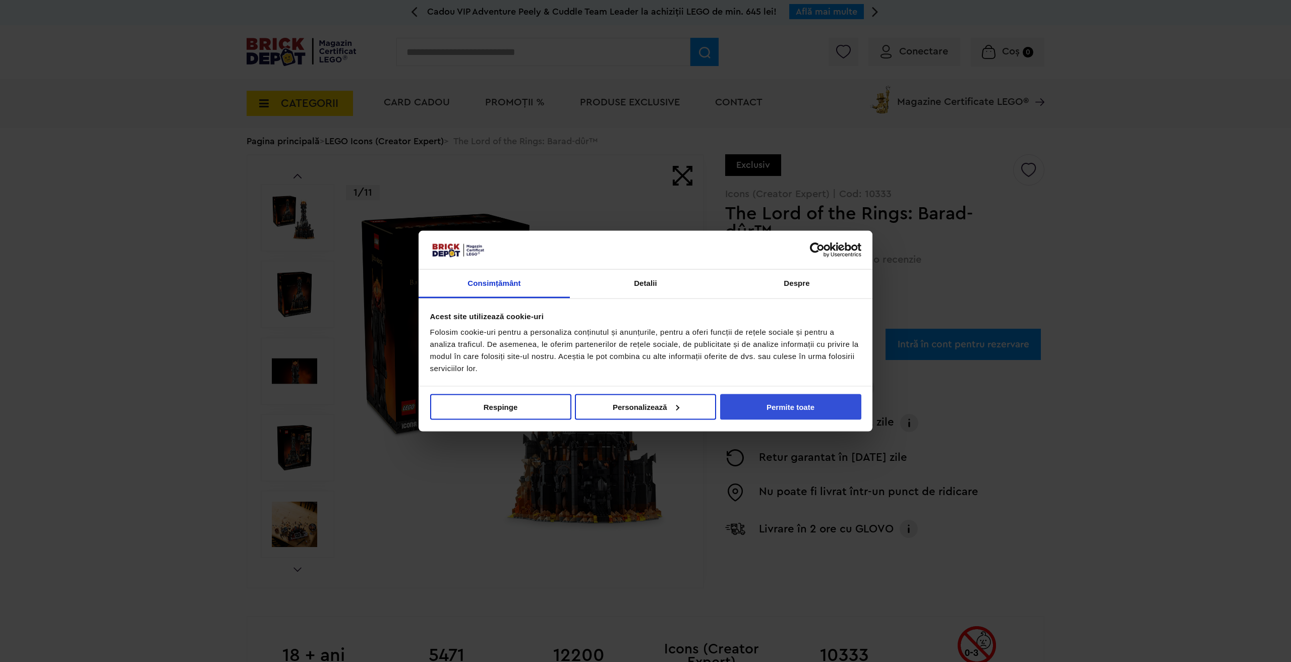
click at [792, 408] on button "Permite toate" at bounding box center [790, 407] width 141 height 26
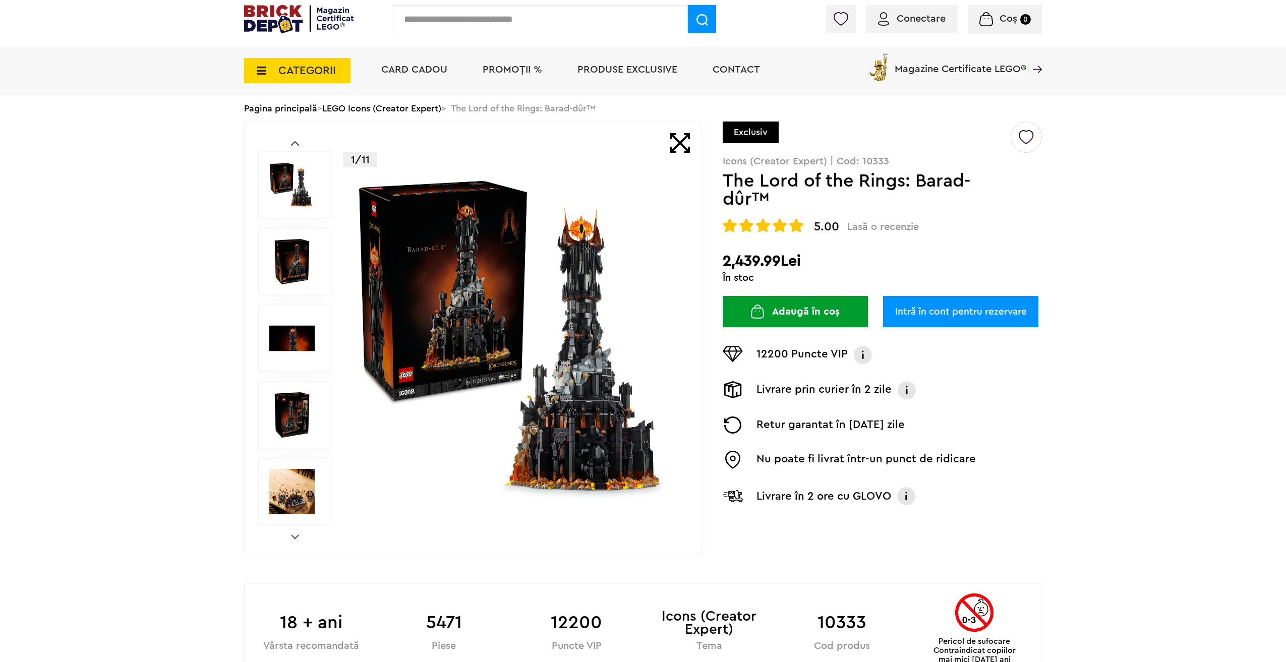
scroll to position [50, 0]
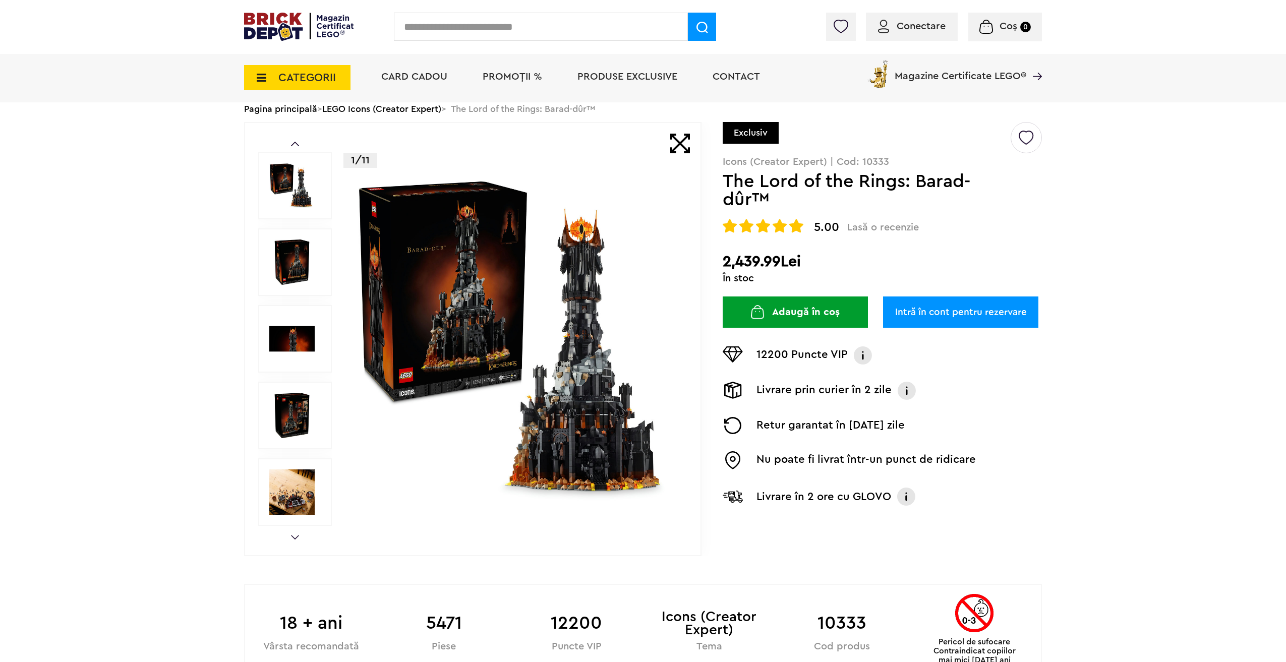
click at [303, 268] on img at bounding box center [291, 261] width 45 height 45
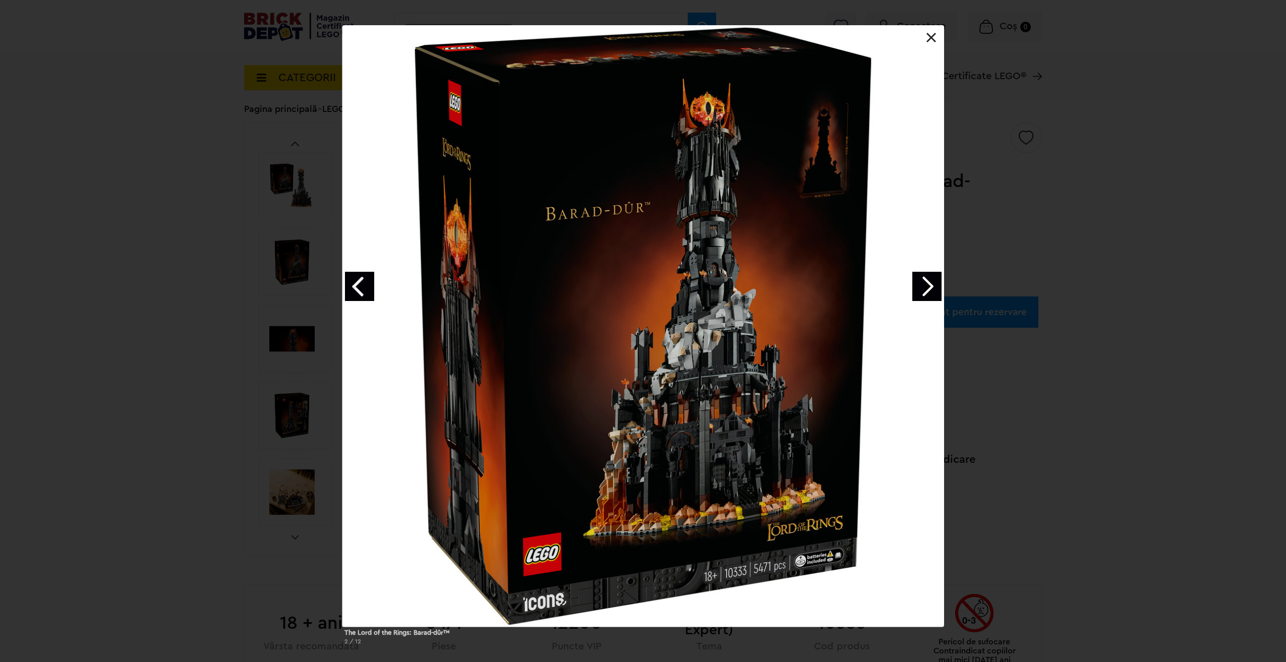
click at [932, 293] on link "Next image" at bounding box center [926, 286] width 29 height 29
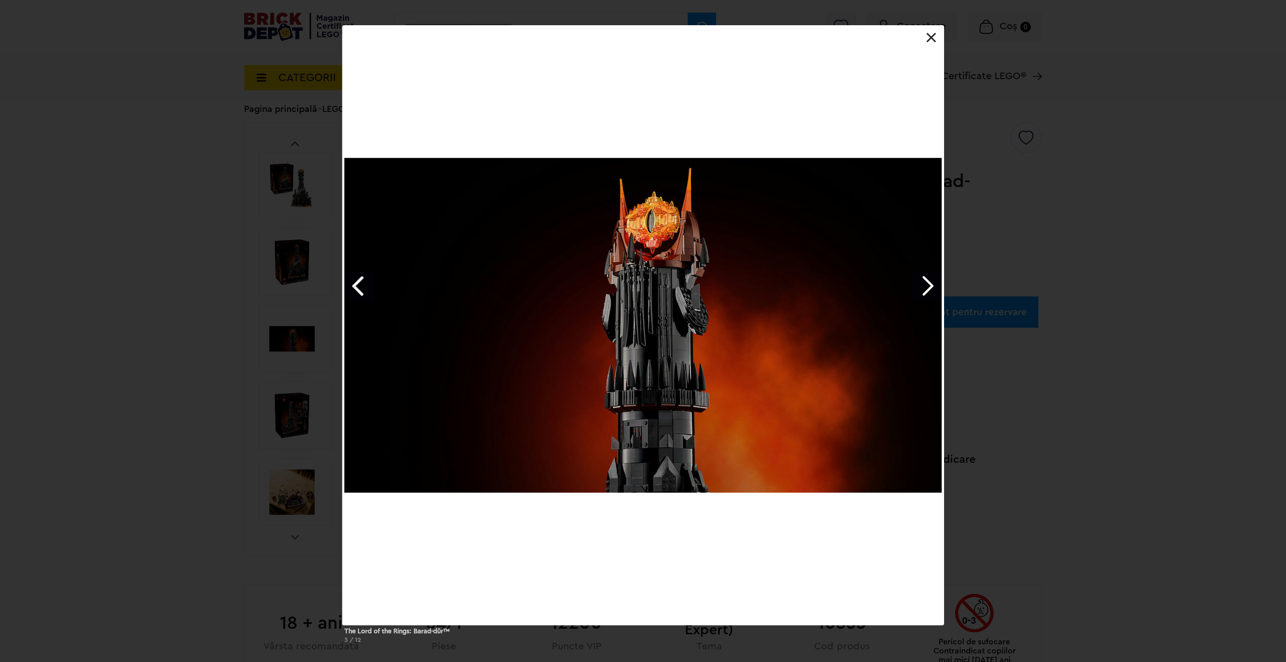
click at [932, 293] on link "Next image" at bounding box center [926, 285] width 29 height 29
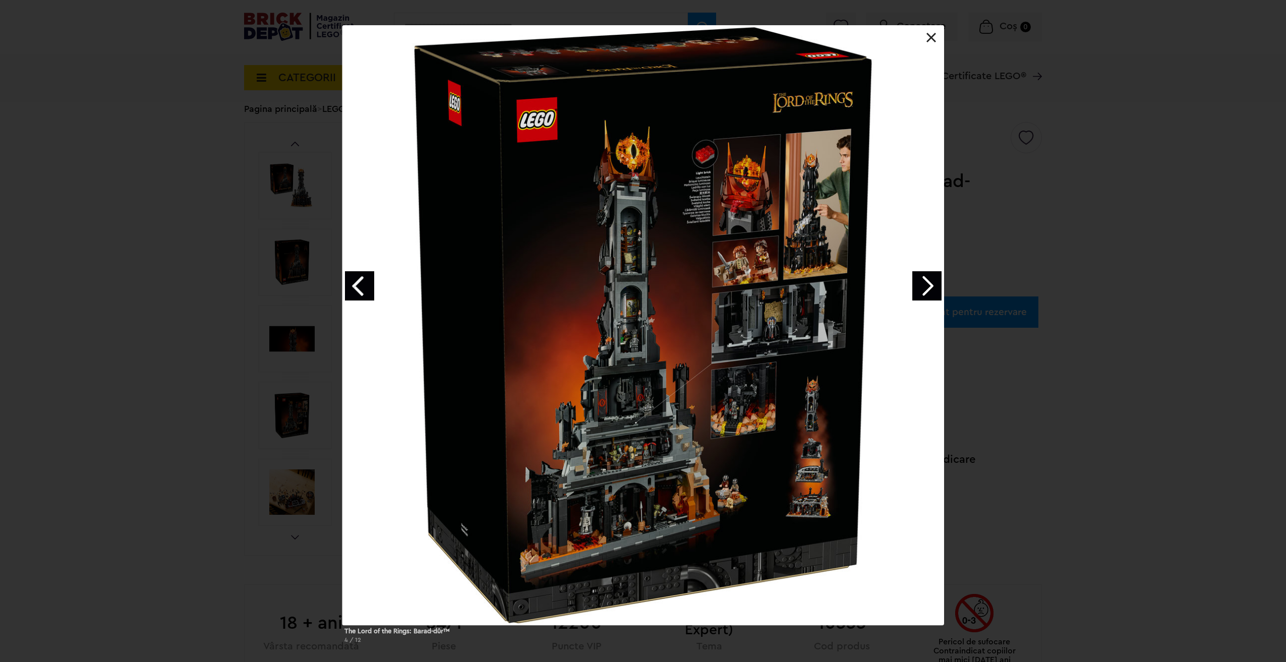
click at [928, 282] on link "Next image" at bounding box center [926, 285] width 29 height 29
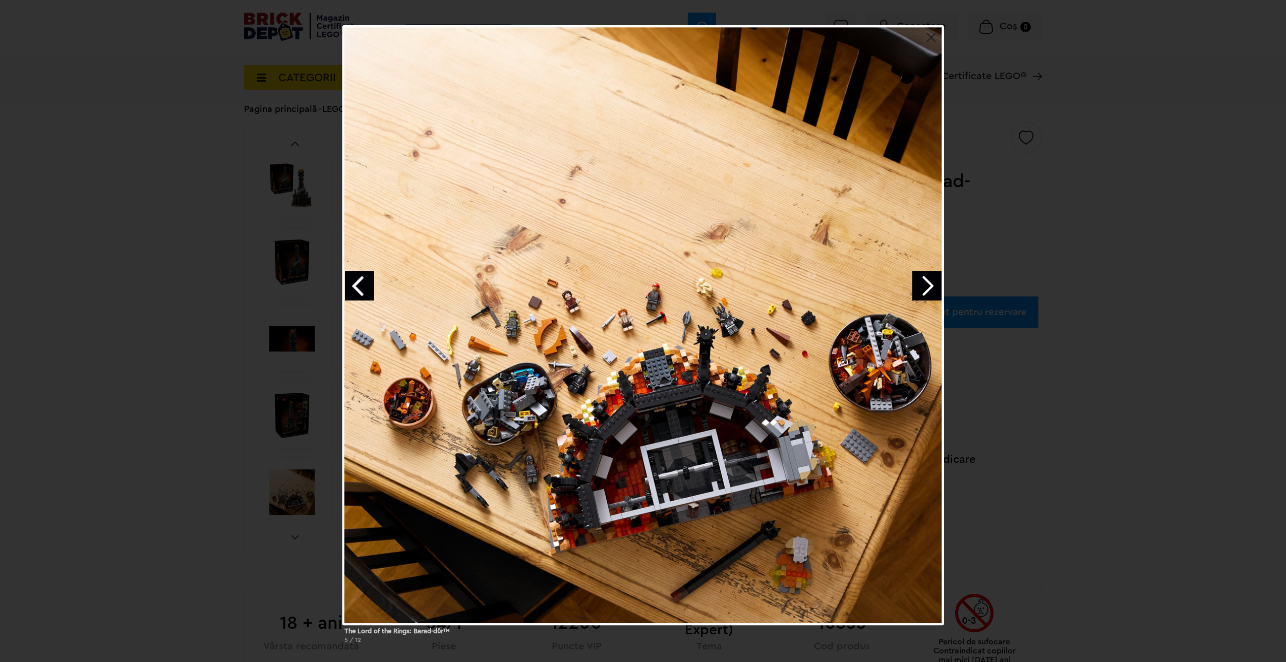
click at [928, 286] on link "Next image" at bounding box center [926, 285] width 29 height 29
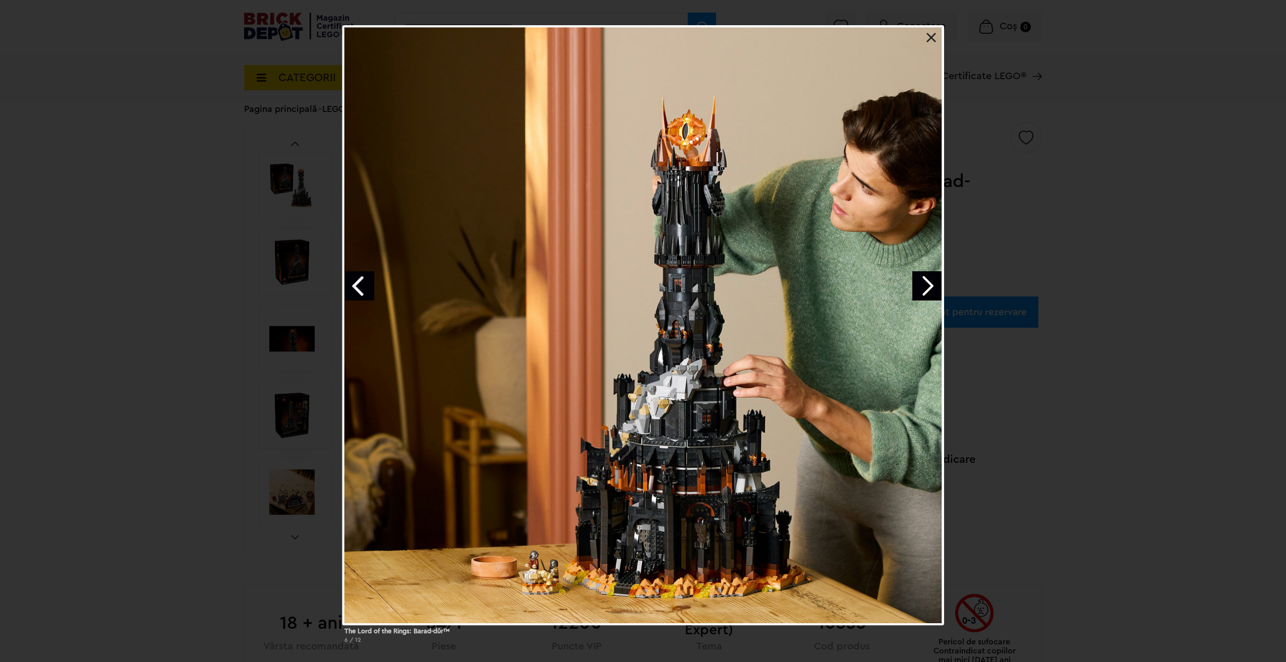
click at [932, 280] on link "Next image" at bounding box center [926, 285] width 29 height 29
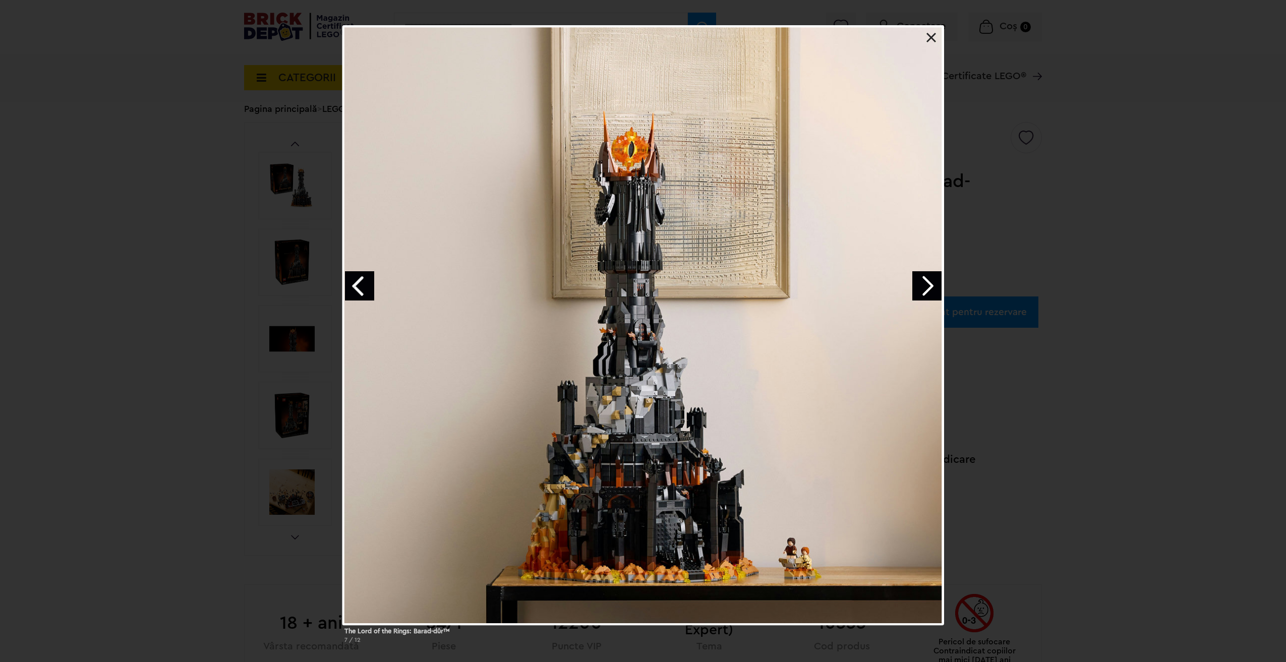
click at [931, 283] on link "Next image" at bounding box center [926, 285] width 29 height 29
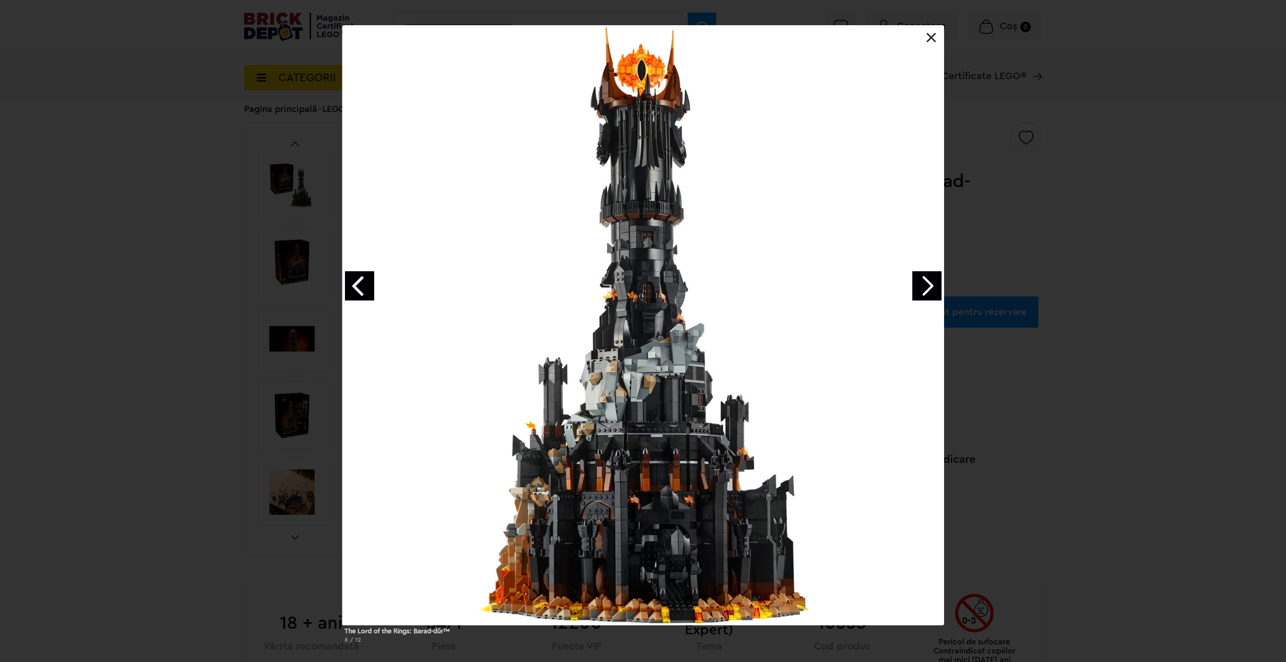
click at [931, 283] on link "Next image" at bounding box center [926, 285] width 29 height 29
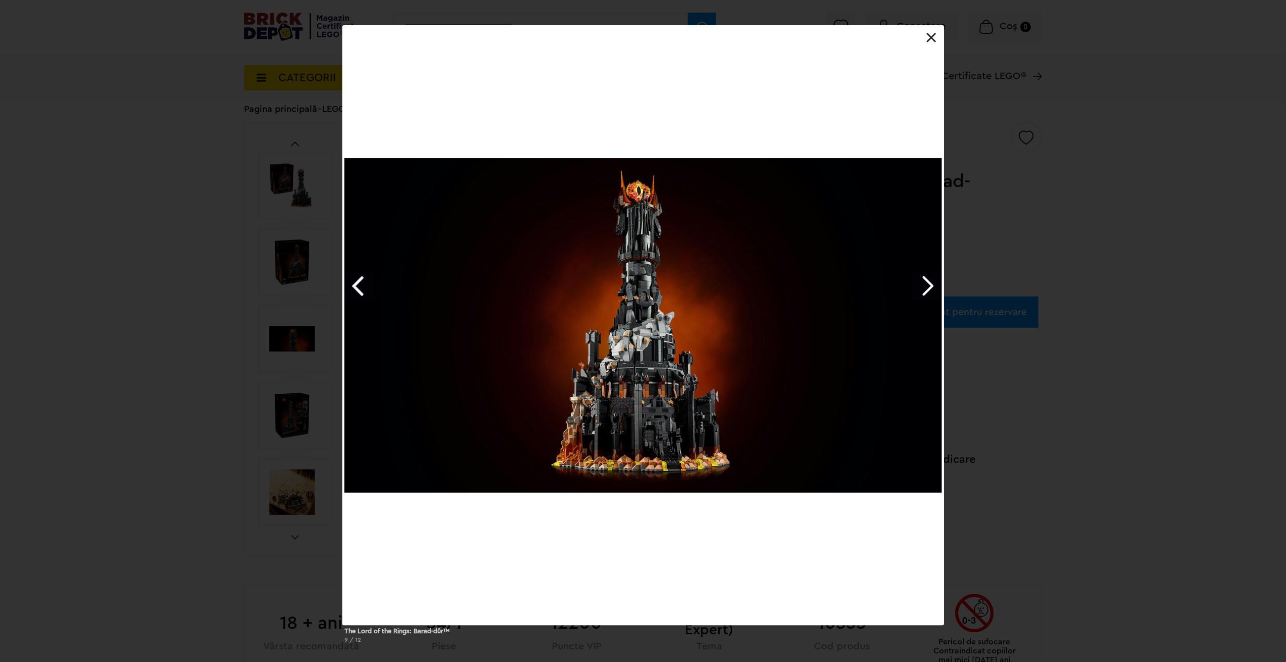
click at [931, 39] on link at bounding box center [931, 38] width 10 height 10
